Goal: Task Accomplishment & Management: Manage account settings

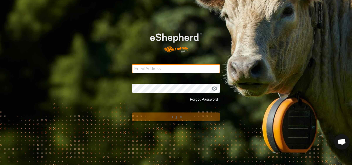
click at [156, 70] on input "Email Address" at bounding box center [176, 68] width 88 height 9
type input "[PERSON_NAME][EMAIL_ADDRESS][DOMAIN_NAME]"
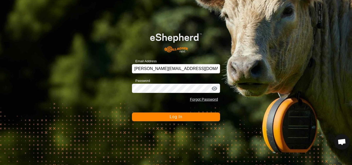
click at [178, 118] on span "Log In" at bounding box center [176, 117] width 13 height 4
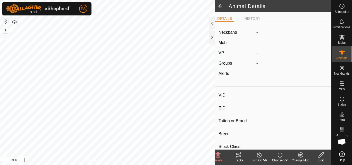
click at [239, 156] on icon at bounding box center [239, 155] width 6 height 6
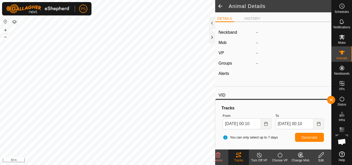
type input "2237Maximo"
type input "-"
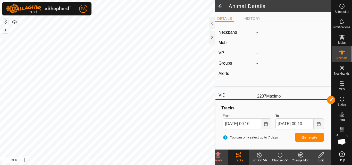
type input "0 kg"
type input "-"
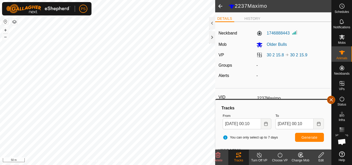
click at [332, 100] on button "button" at bounding box center [331, 100] width 8 height 8
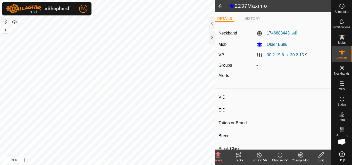
click at [238, 154] on icon at bounding box center [239, 155] width 6 height 6
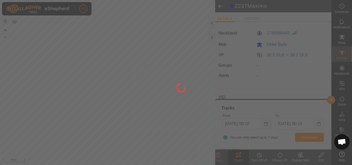
type input "2445"
type input "-"
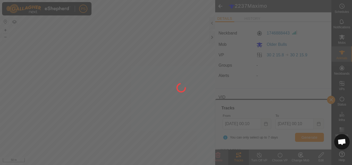
type input "0 kg"
type input "-"
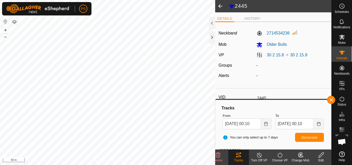
type input "2445"
